Goal: Task Accomplishment & Management: Complete application form

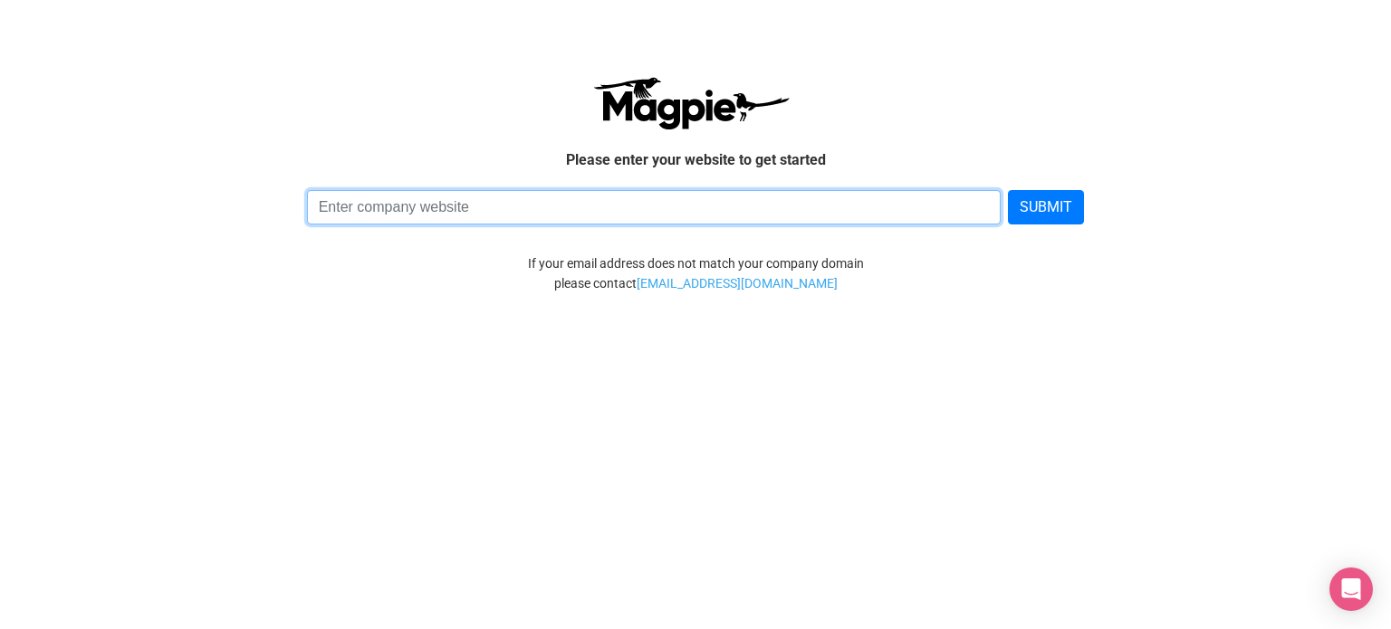
click at [427, 212] on input at bounding box center [654, 207] width 695 height 34
type input "[DOMAIN_NAME]"
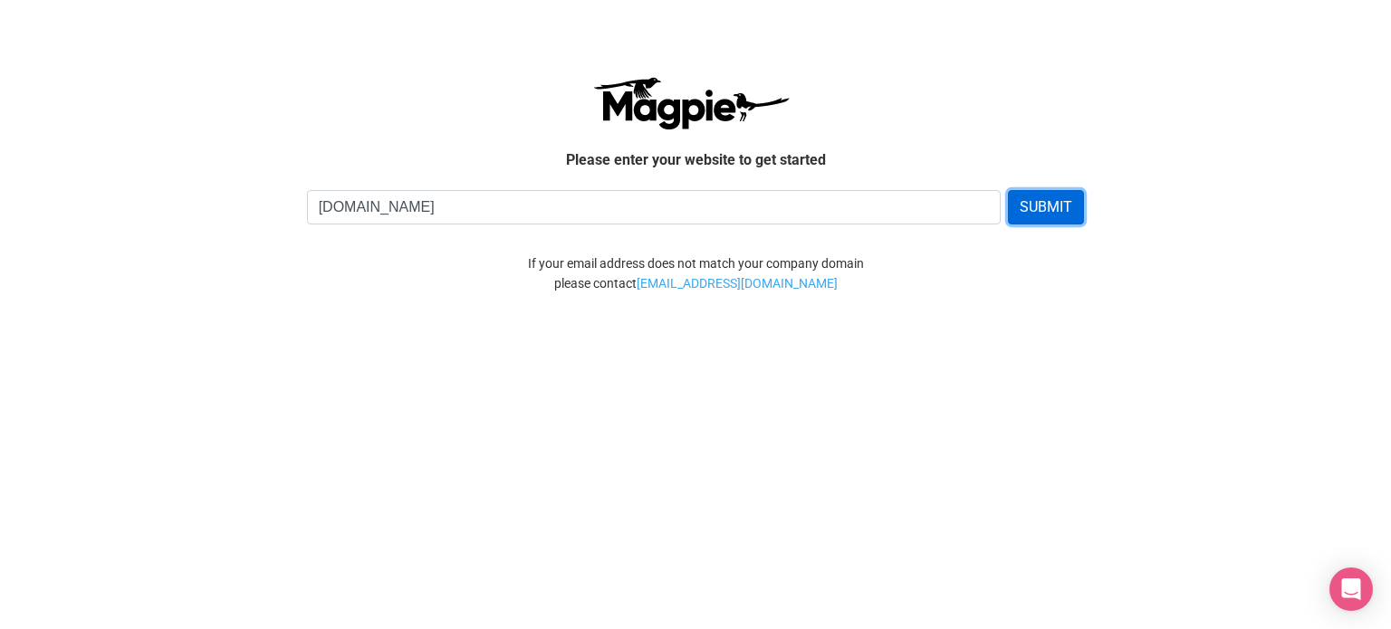
click at [1057, 200] on button "SUBMIT" at bounding box center [1046, 207] width 76 height 34
